Goal: Information Seeking & Learning: Learn about a topic

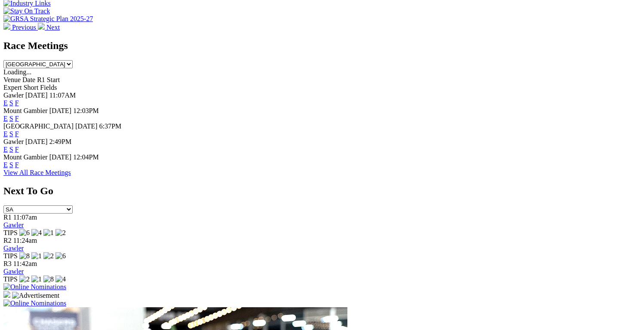
scroll to position [362, 0]
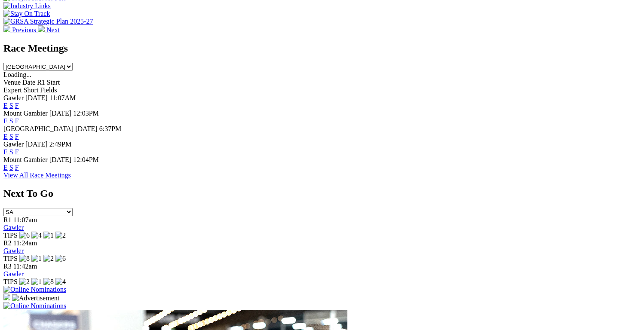
click at [8, 148] on link "E" at bounding box center [5, 151] width 4 height 7
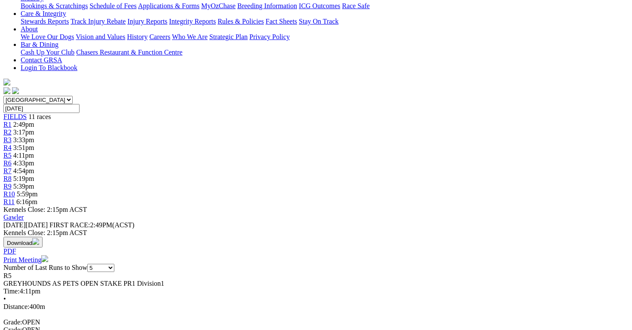
scroll to position [185, 0]
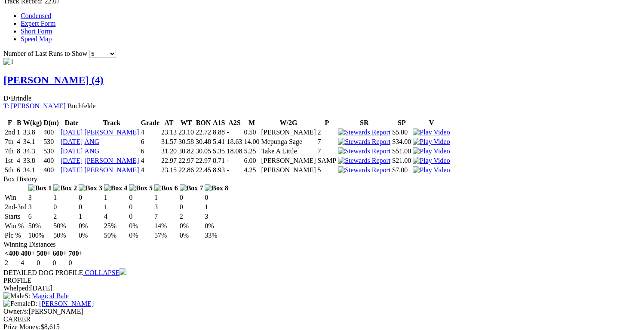
scroll to position [581, 0]
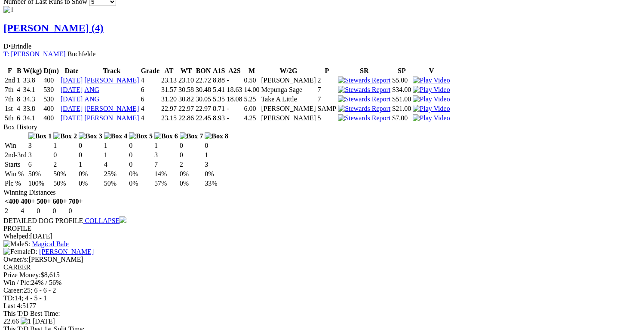
scroll to position [629, 0]
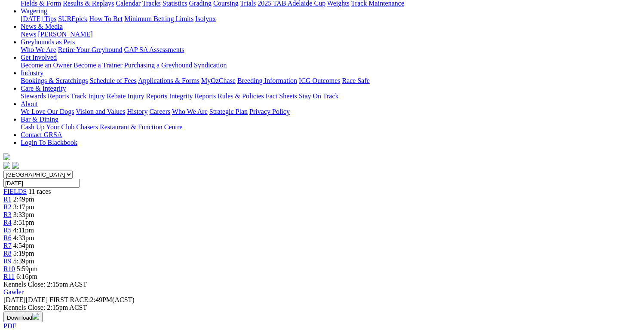
drag, startPoint x: 521, startPoint y: 148, endPoint x: 220, endPoint y: 247, distance: 317.2
drag, startPoint x: 219, startPoint y: 248, endPoint x: 243, endPoint y: 173, distance: 79.0
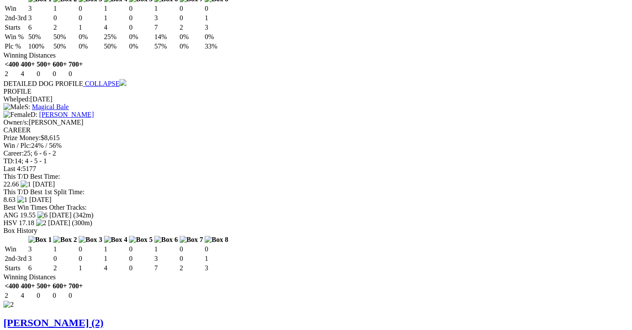
scroll to position [772, 0]
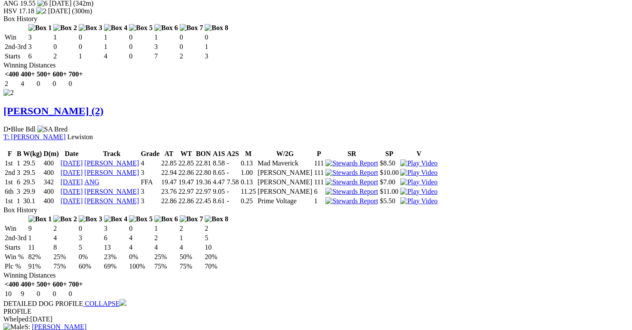
scroll to position [982, 0]
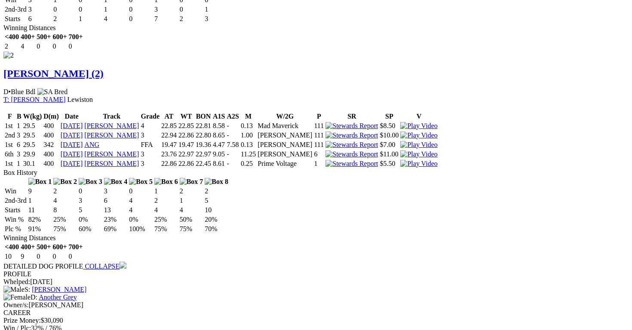
scroll to position [1015, 0]
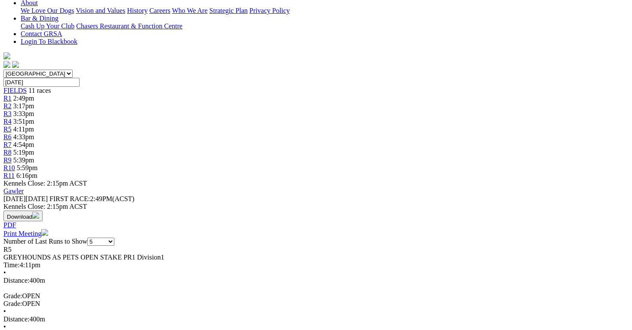
scroll to position [0, 0]
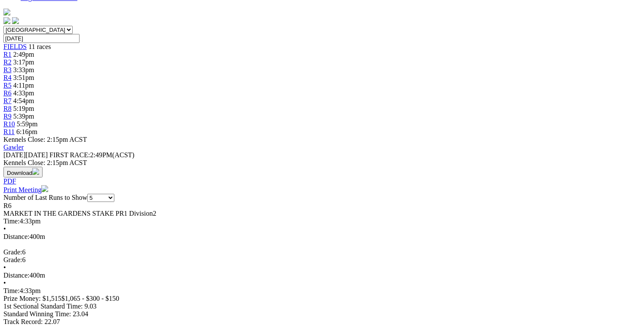
scroll to position [256, 0]
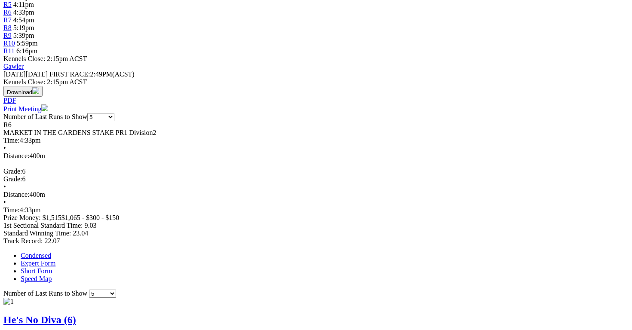
scroll to position [336, 0]
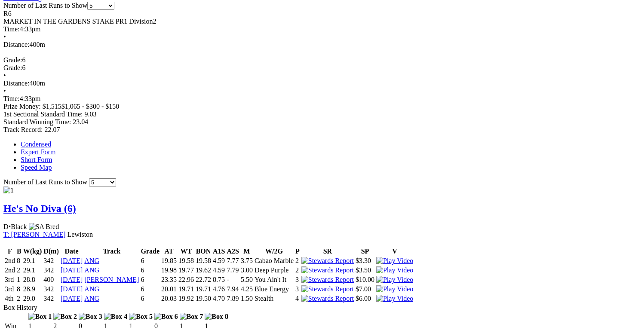
scroll to position [453, 0]
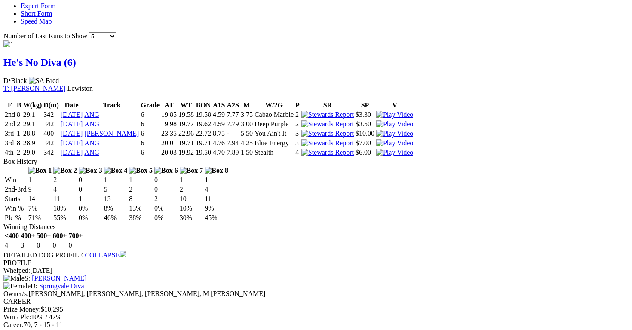
scroll to position [612, 0]
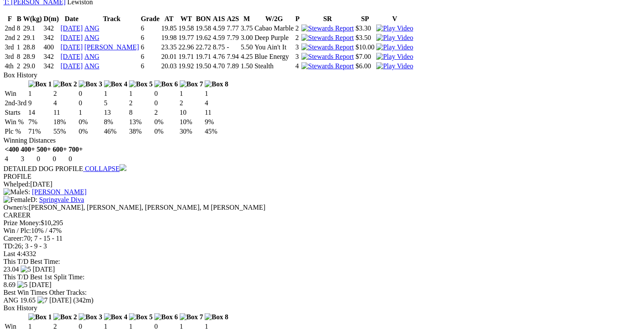
scroll to position [692, 0]
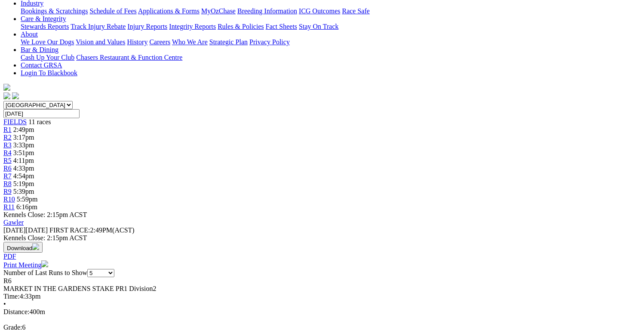
scroll to position [0, 0]
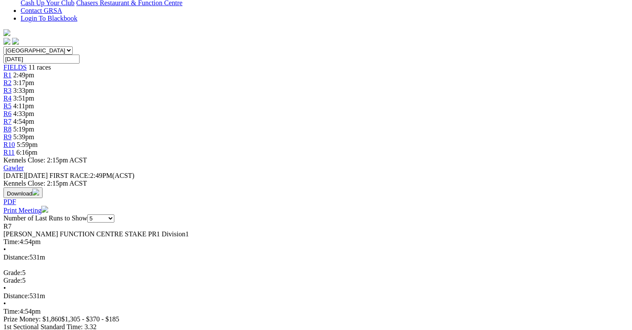
scroll to position [281, 0]
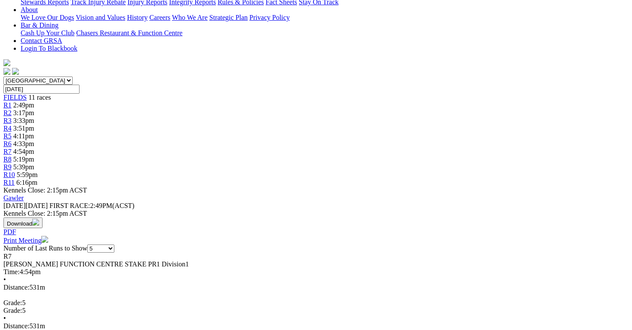
scroll to position [205, 0]
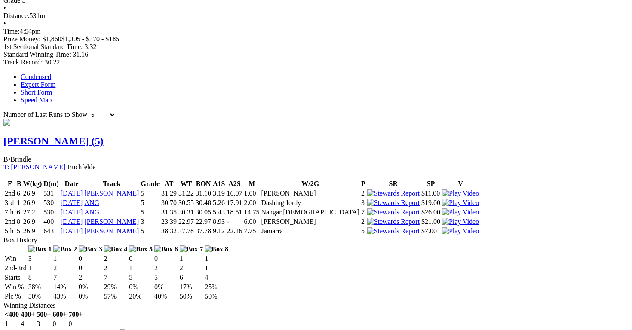
scroll to position [517, 0]
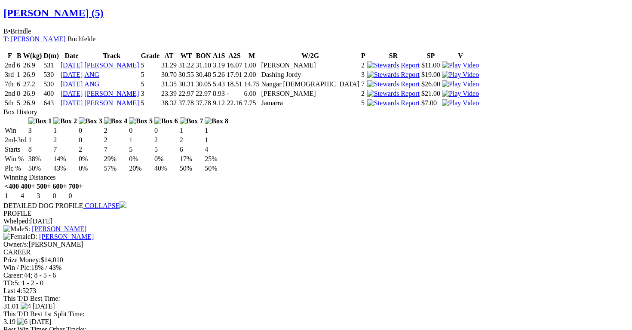
scroll to position [664, 0]
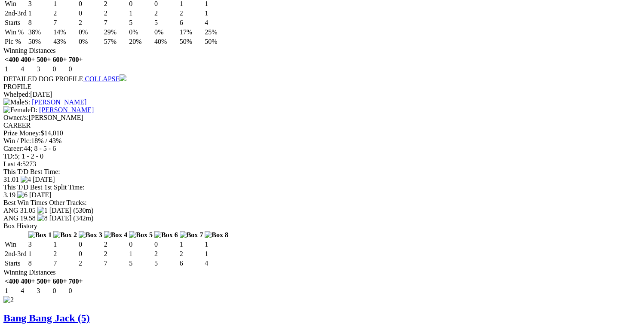
scroll to position [789, 0]
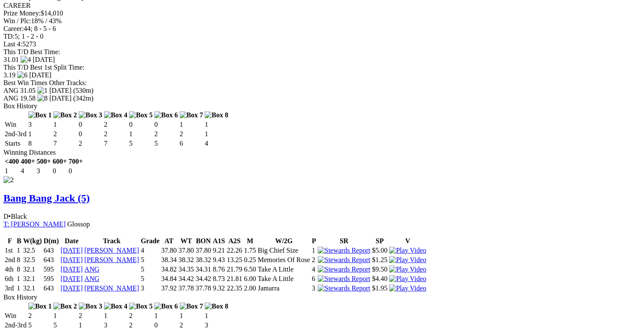
scroll to position [891, 0]
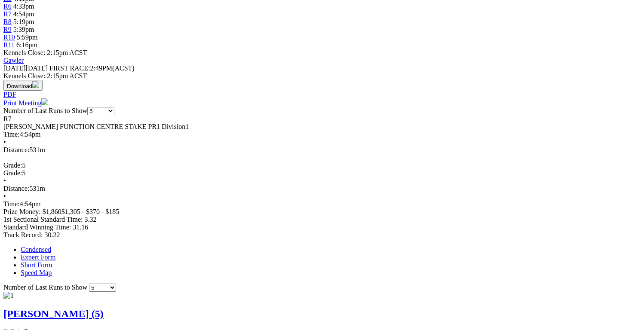
scroll to position [264, 0]
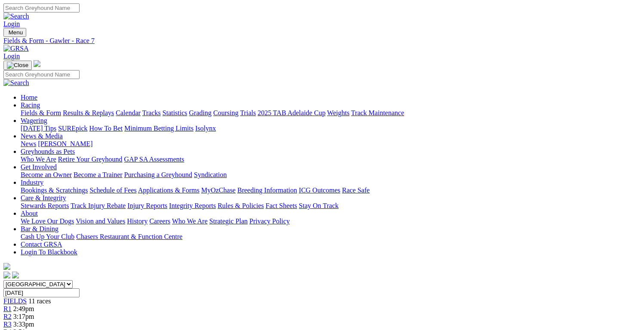
scroll to position [0, 55]
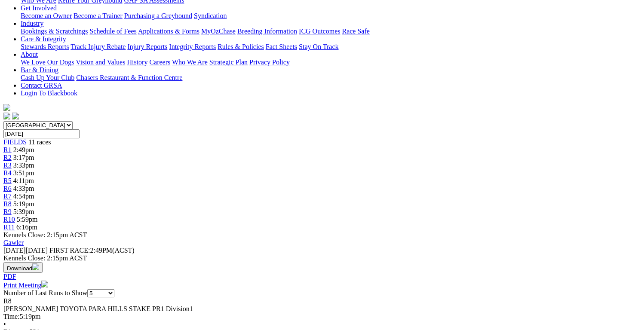
scroll to position [160, 0]
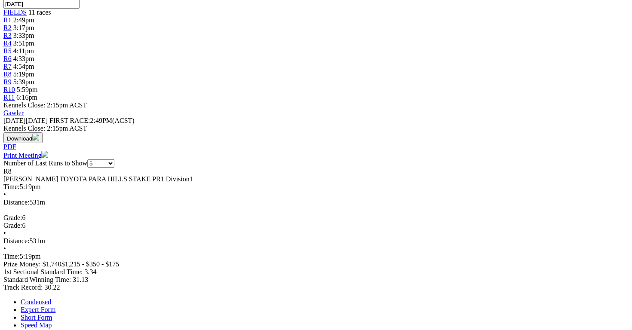
scroll to position [289, 0]
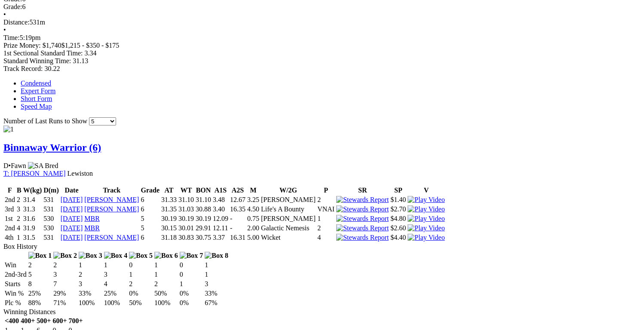
scroll to position [521, 0]
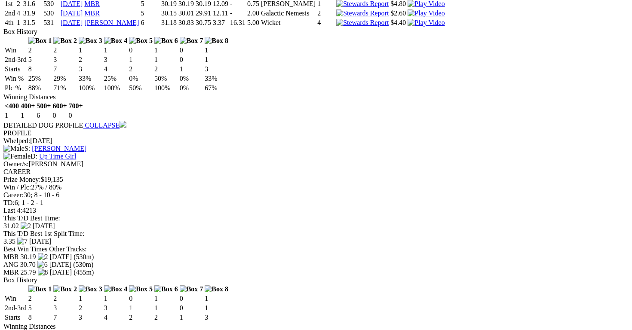
scroll to position [724, 0]
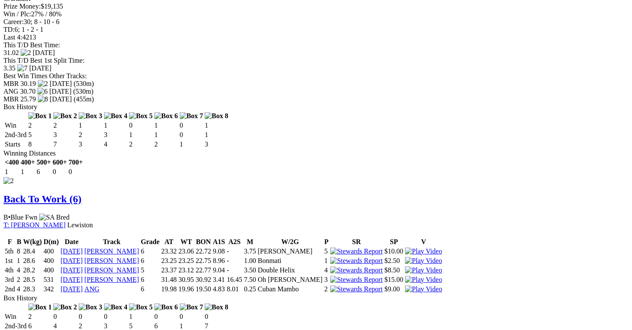
scroll to position [909, 0]
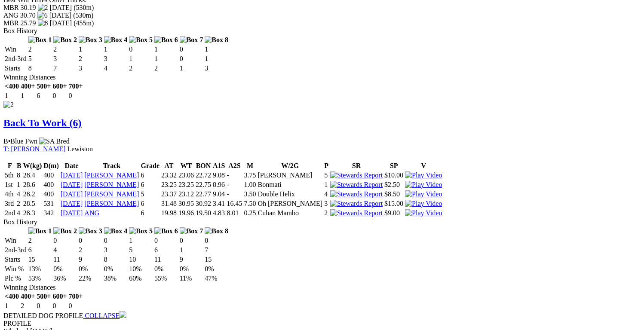
scroll to position [976, 0]
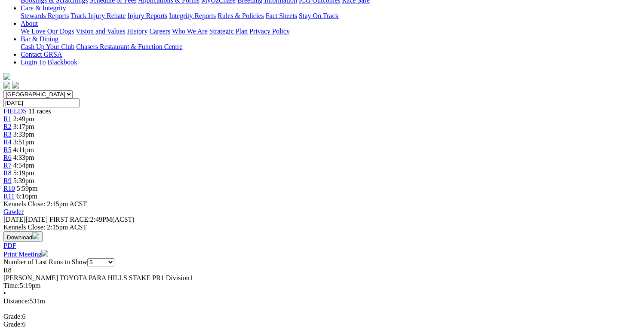
scroll to position [0, 0]
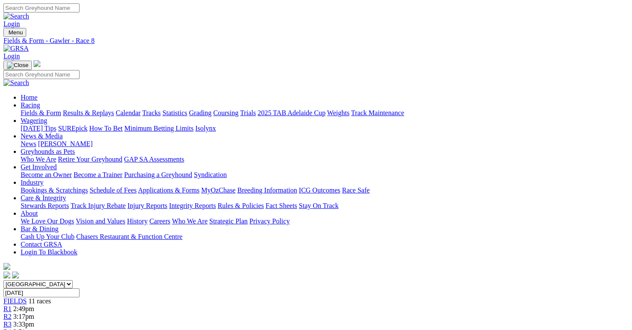
click at [482, 280] on div "South Australia New South Wales Northern Territory Queensland Tasmania Victoria…" at bounding box center [315, 335] width 625 height 110
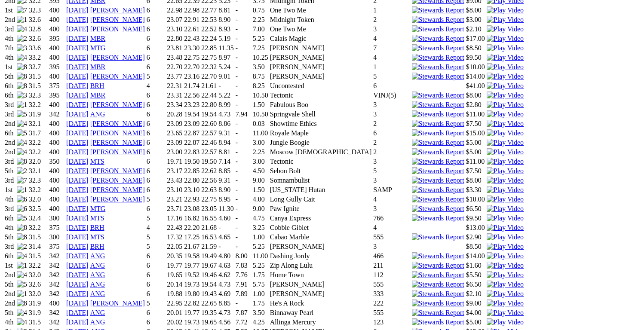
scroll to position [766, 0]
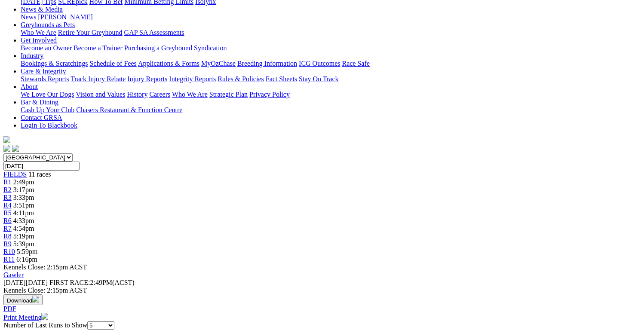
scroll to position [128, 0]
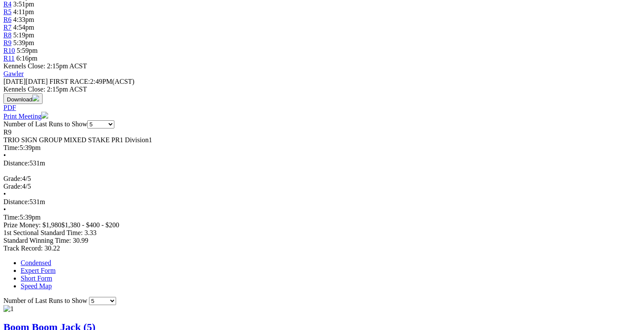
scroll to position [332, 0]
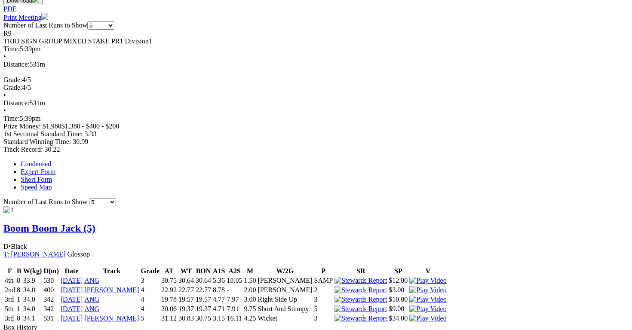
scroll to position [433, 0]
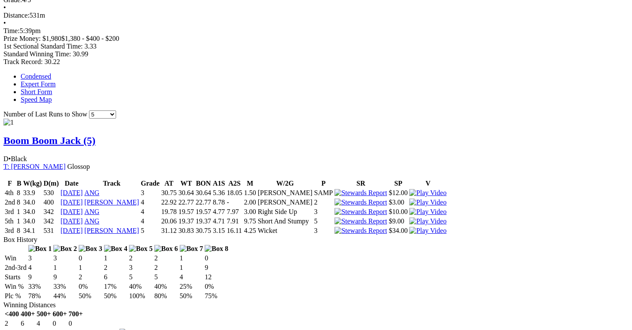
scroll to position [517, 0]
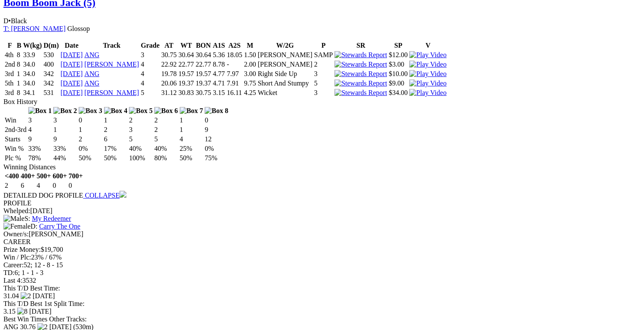
scroll to position [656, 0]
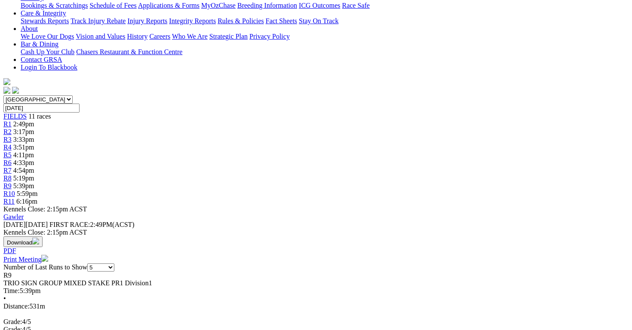
scroll to position [0, 0]
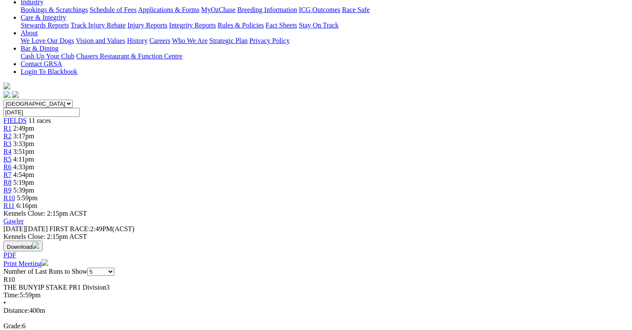
scroll to position [181, 0]
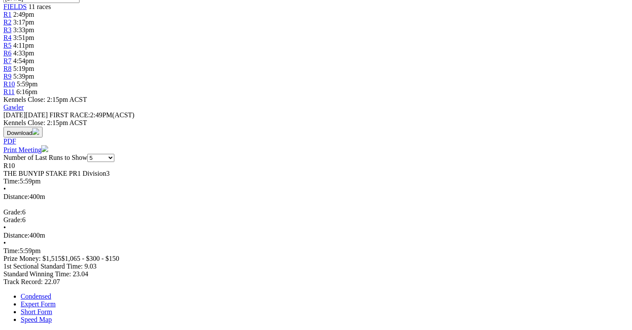
scroll to position [297, 0]
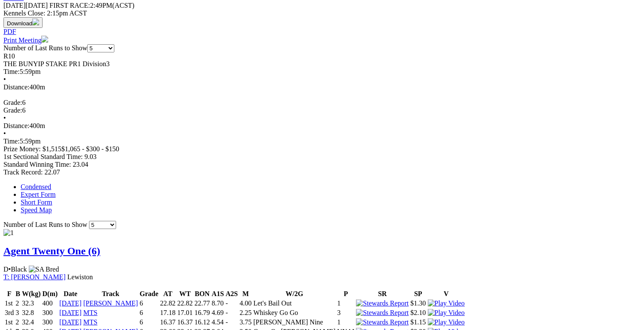
scroll to position [405, 0]
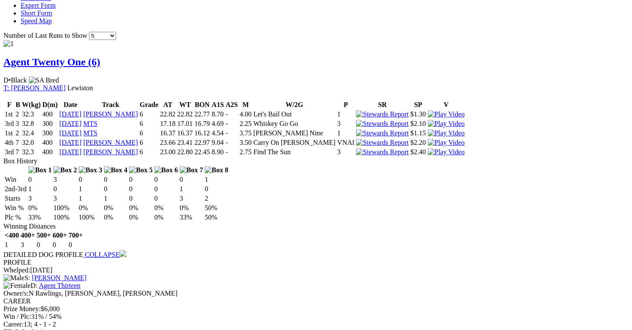
scroll to position [594, 0]
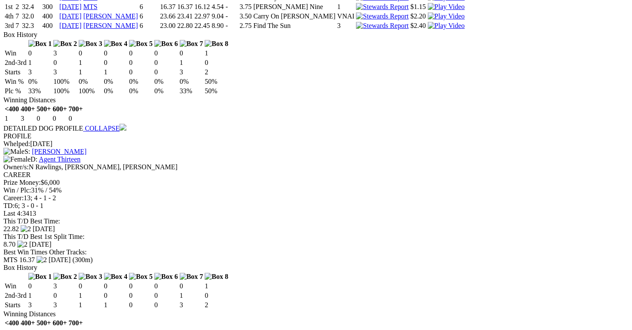
scroll to position [723, 0]
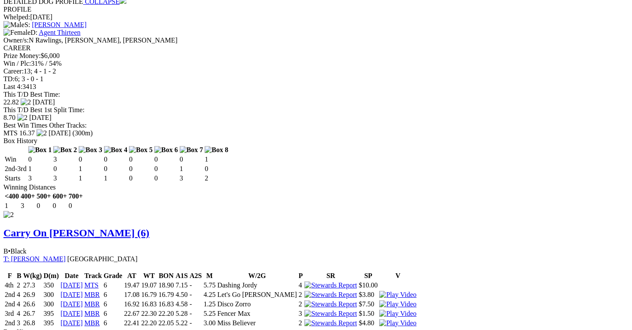
scroll to position [858, 0]
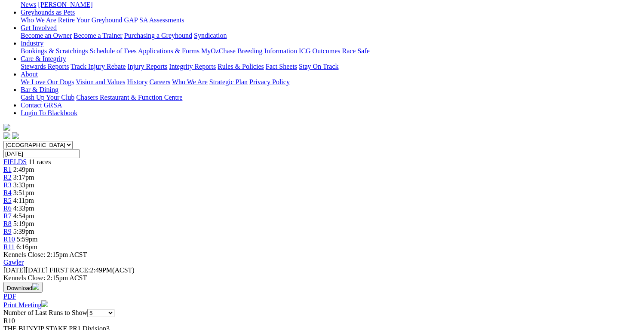
scroll to position [0, 0]
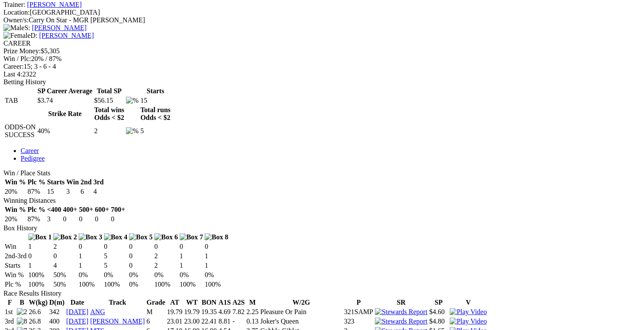
scroll to position [340, 0]
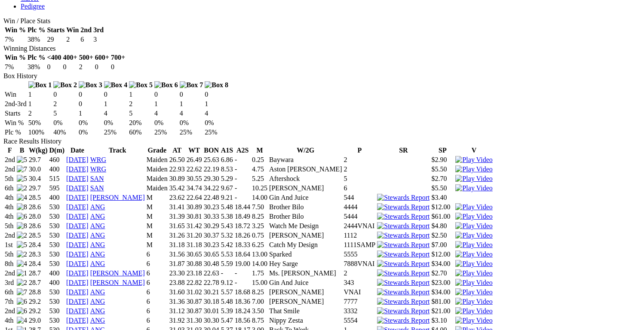
scroll to position [496, 0]
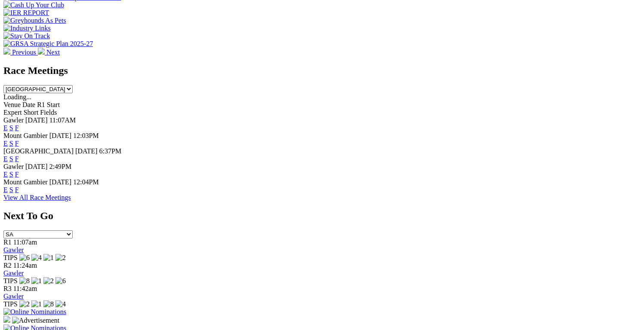
scroll to position [319, 0]
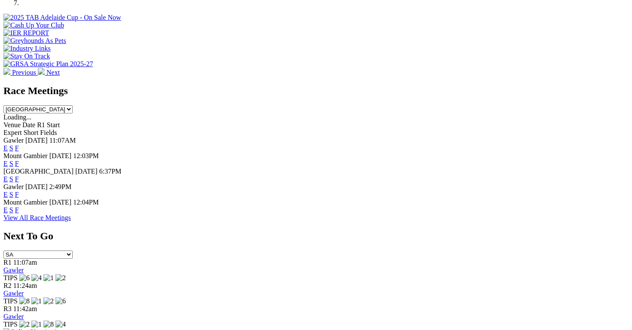
click at [19, 175] on link "F" at bounding box center [17, 178] width 4 height 7
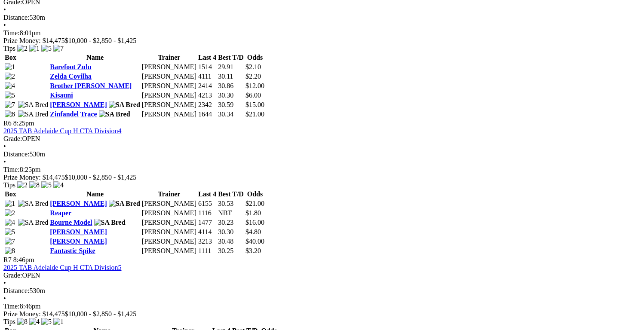
scroll to position [1041, 2]
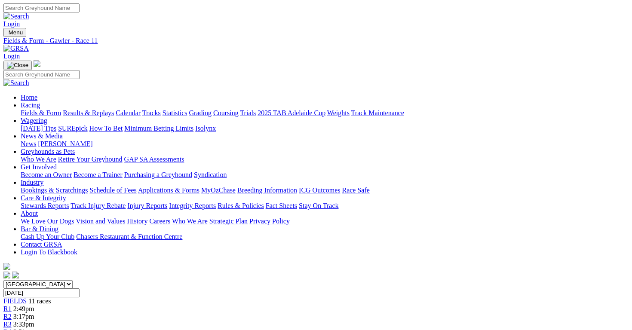
scroll to position [188, 0]
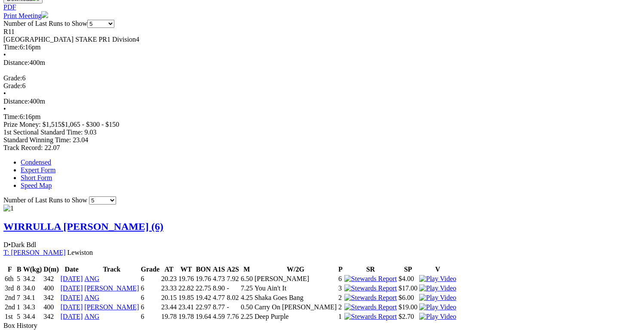
scroll to position [445, 0]
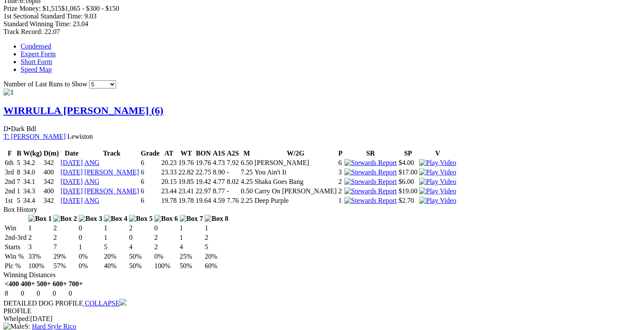
scroll to position [554, 0]
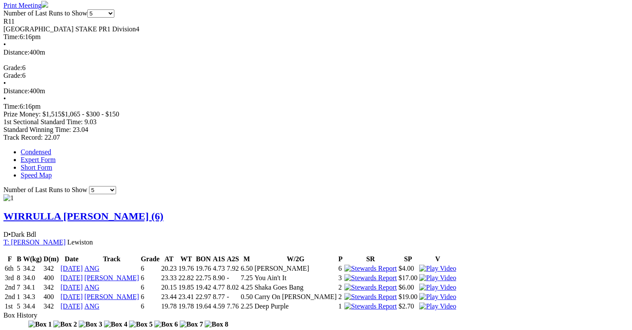
scroll to position [438, 0]
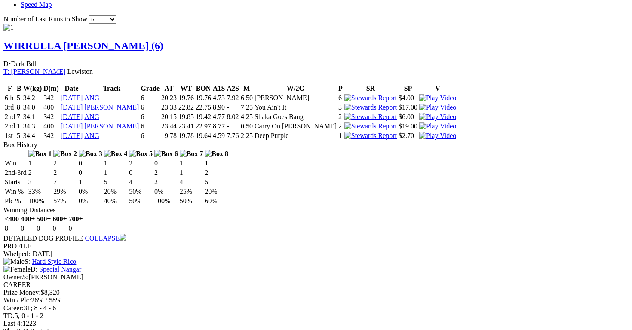
scroll to position [636, 0]
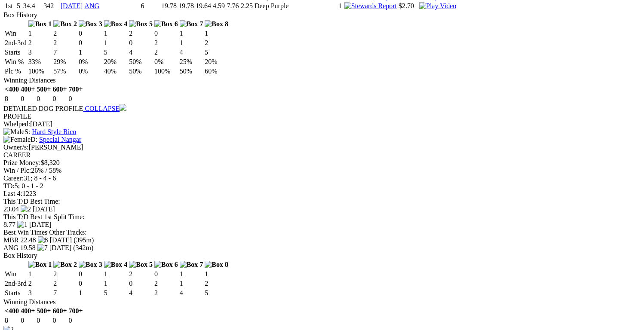
scroll to position [744, 0]
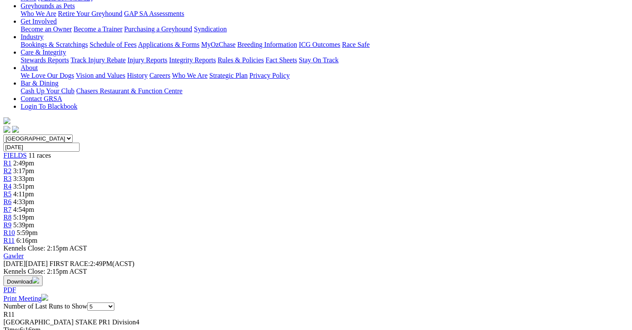
scroll to position [148, 0]
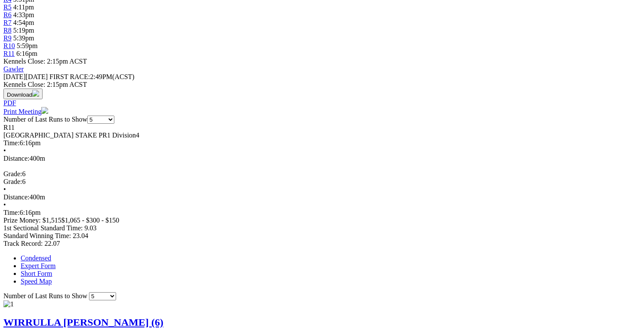
scroll to position [0, 0]
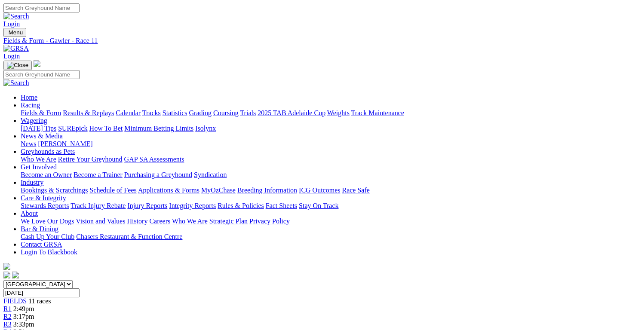
click at [74, 298] on div "FIELDS 11 races" at bounding box center [315, 302] width 625 height 8
click at [81, 298] on div "FIELDS 11 races" at bounding box center [315, 302] width 625 height 8
click at [22, 109] on link "Fields & Form" at bounding box center [41, 112] width 40 height 7
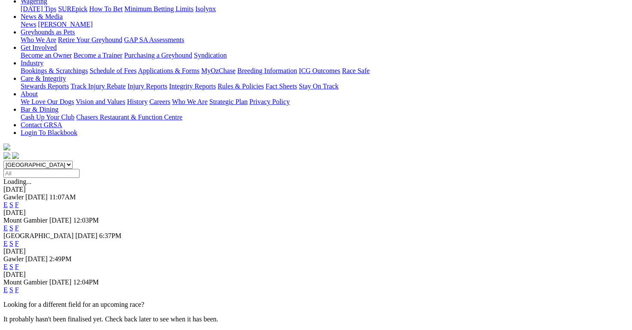
click at [8, 263] on link "E" at bounding box center [5, 266] width 4 height 7
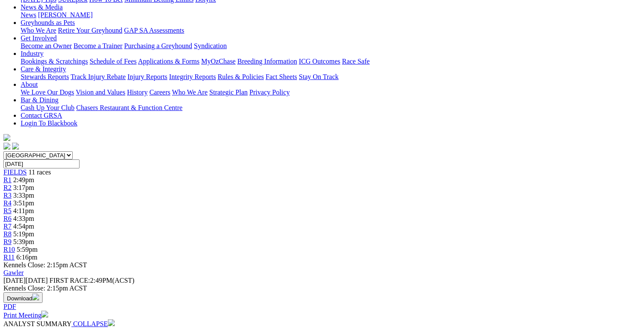
scroll to position [0, 9]
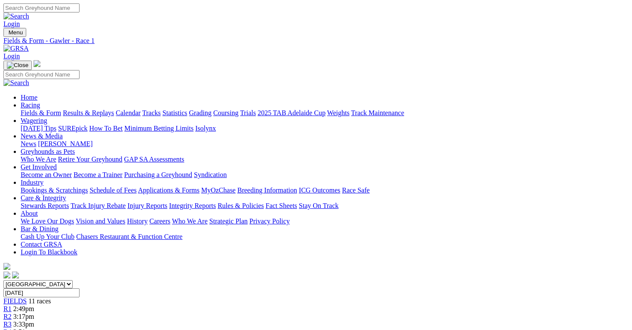
click at [34, 313] on span "3:17pm" at bounding box center [23, 316] width 21 height 7
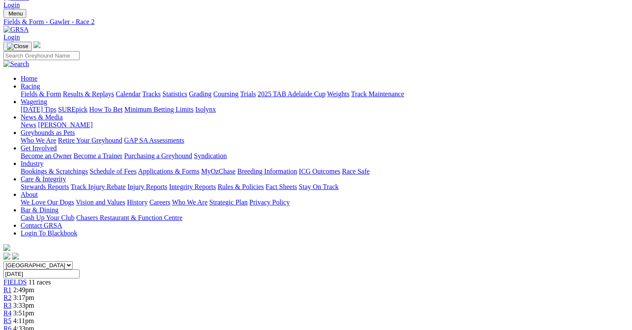
scroll to position [0, 5]
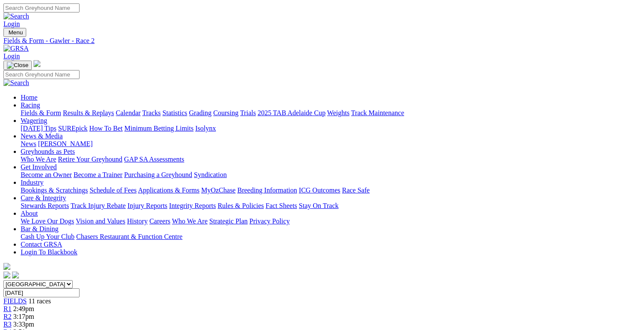
click at [12, 321] on link "R3" at bounding box center [7, 324] width 8 height 7
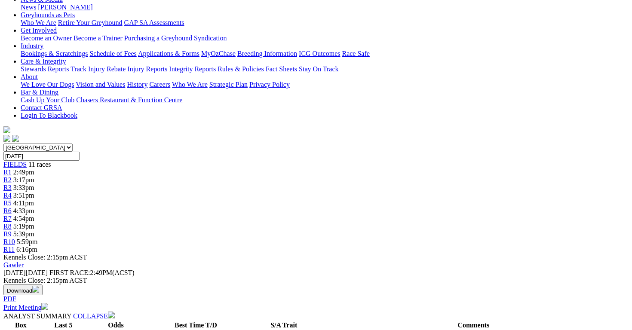
scroll to position [122, 4]
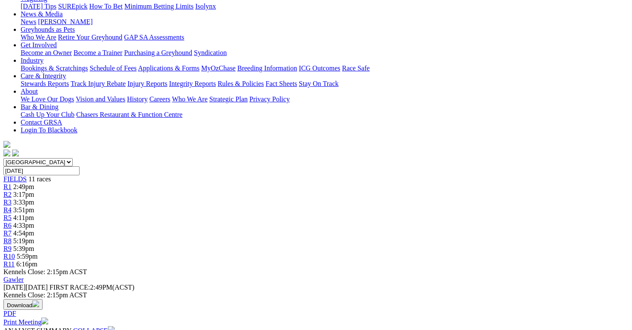
click at [252, 158] on div "South Australia New South Wales Northern Territory Queensland Tasmania Victoria…" at bounding box center [315, 213] width 625 height 110
click at [12, 206] on link "R4" at bounding box center [7, 209] width 8 height 7
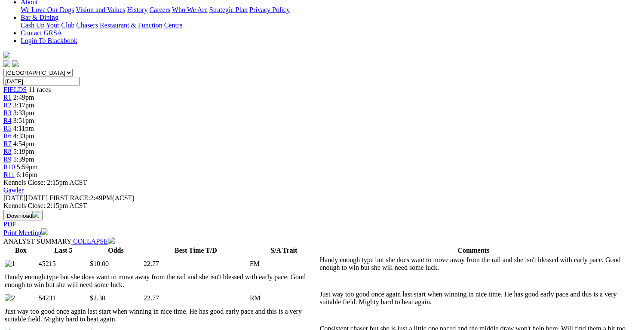
scroll to position [212, 4]
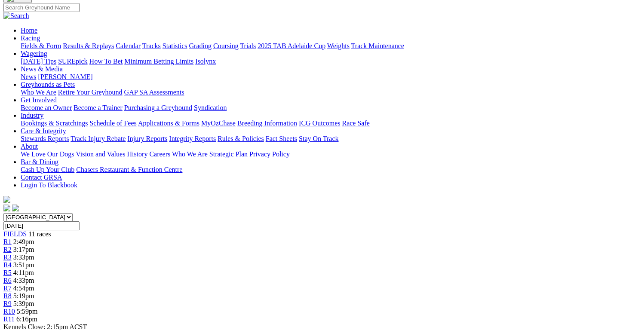
scroll to position [67, 10]
click at [12, 270] on span "R5" at bounding box center [7, 273] width 8 height 7
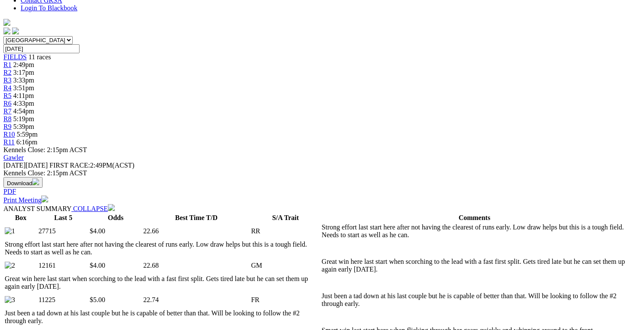
scroll to position [245, 0]
click at [400, 291] on td "Just been a tad down at his last couple but he is capable of better than that. …" at bounding box center [474, 299] width 307 height 16
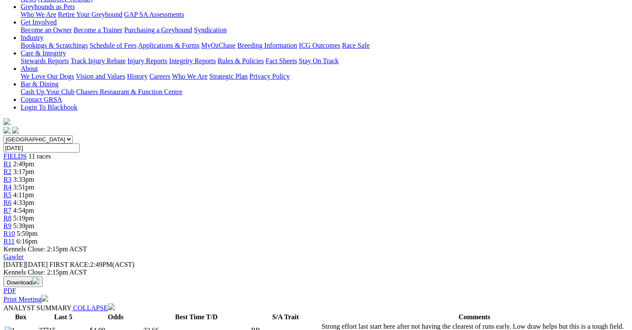
scroll to position [95, 7]
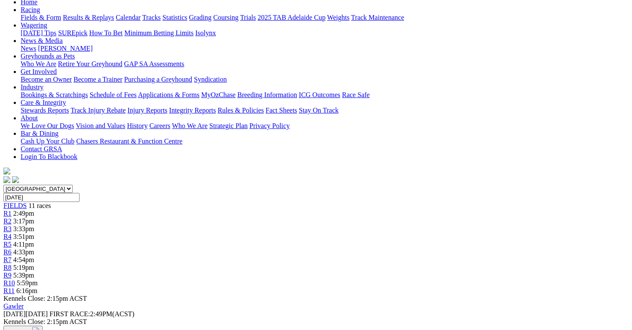
click at [12, 249] on link "R6" at bounding box center [7, 252] width 8 height 7
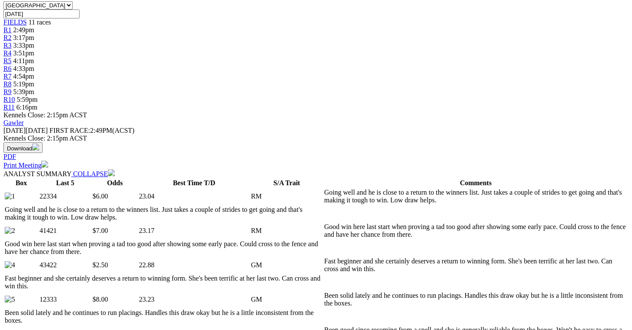
scroll to position [278, 3]
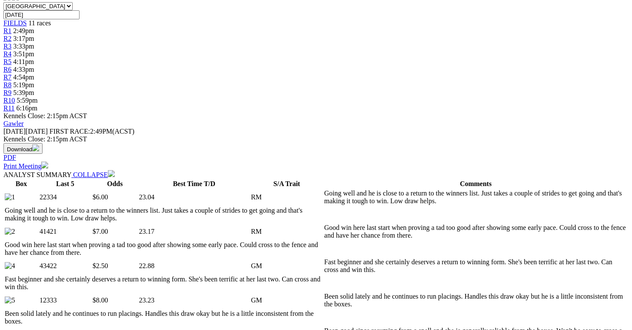
click at [361, 327] on td "Been good since resuming from a spell and she is generally reliable from the bo…" at bounding box center [476, 335] width 304 height 16
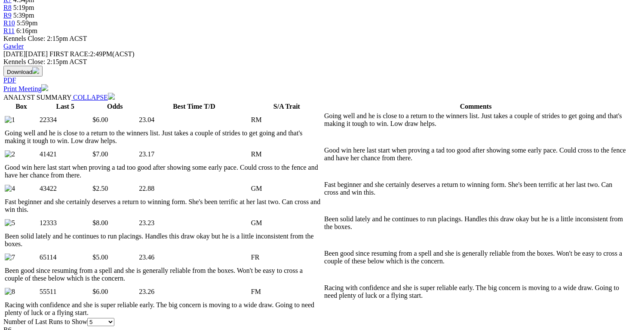
scroll to position [354, 10]
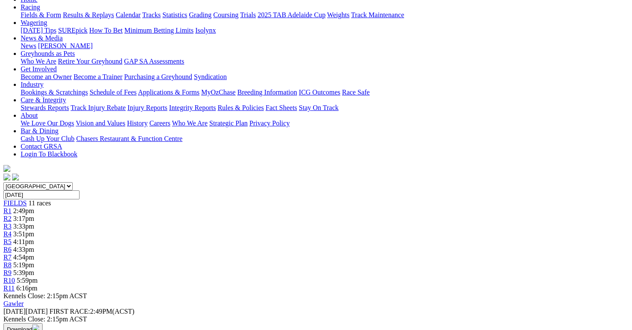
scroll to position [89, 10]
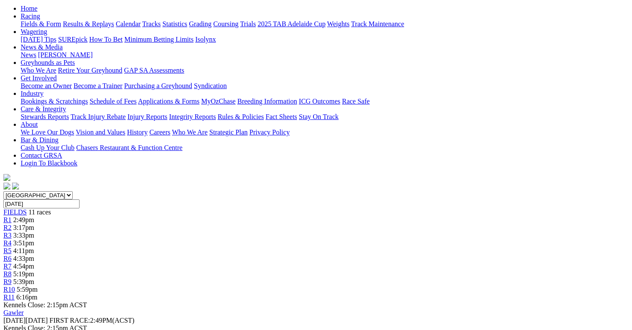
click at [12, 263] on link "R7" at bounding box center [7, 266] width 8 height 7
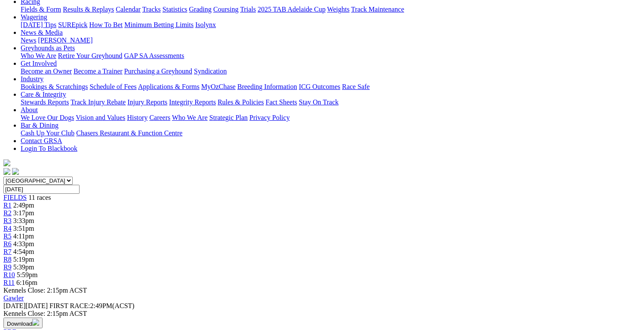
scroll to position [103, 12]
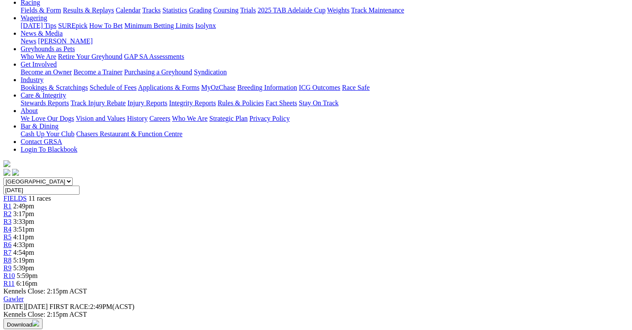
click at [34, 257] on span "5:19pm" at bounding box center [23, 260] width 21 height 7
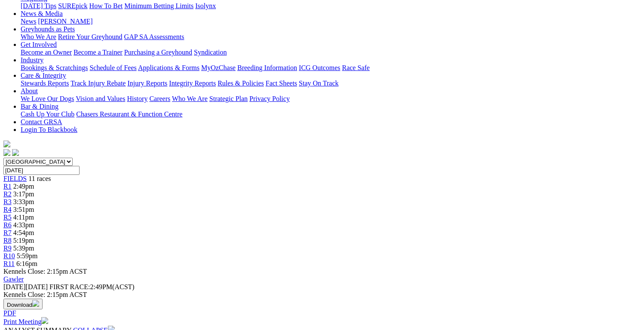
scroll to position [105, 6]
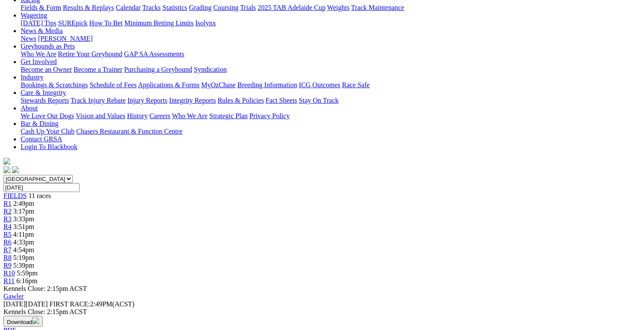
click at [12, 262] on link "R9" at bounding box center [7, 265] width 8 height 7
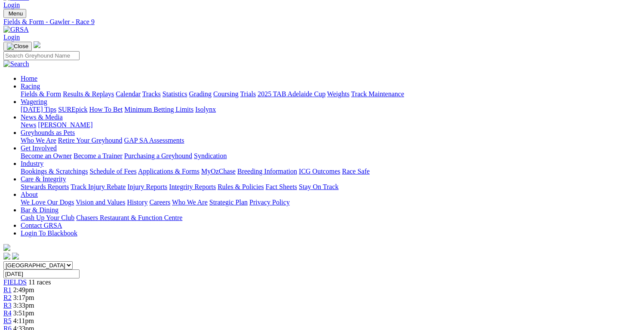
scroll to position [15, 2]
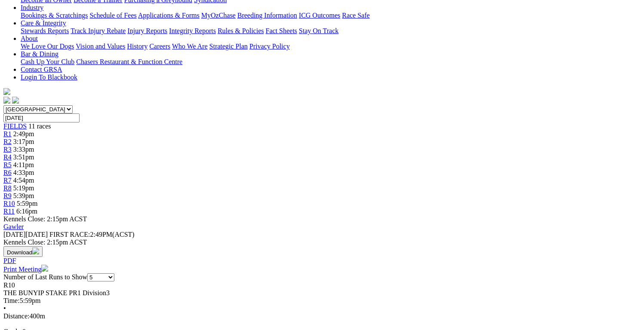
scroll to position [156, 0]
